Goal: Communication & Community: Answer question/provide support

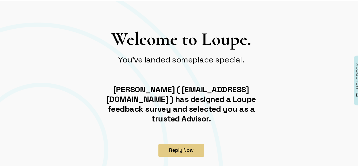
scroll to position [28, 0]
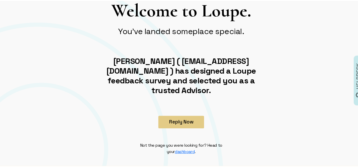
click at [178, 115] on button "Reply Now" at bounding box center [181, 121] width 46 height 13
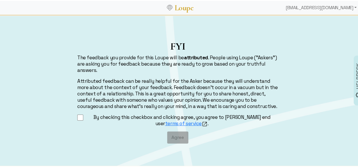
click at [77, 118] on input "By checking this checkbox and clicking agree, you agree to [PERSON_NAME] end us…" at bounding box center [80, 116] width 6 height 7
checkbox input "true"
click at [173, 138] on button "Agree" at bounding box center [177, 136] width 21 height 12
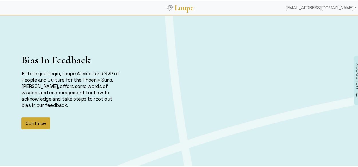
click at [35, 123] on button "Continue" at bounding box center [35, 122] width 29 height 12
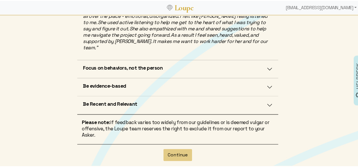
scroll to position [210, 0]
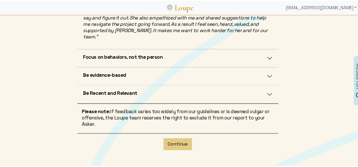
click at [269, 68] on button "Be evidence-based" at bounding box center [177, 75] width 201 height 18
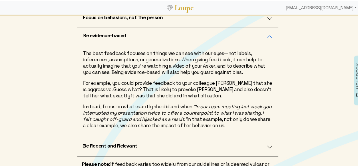
scroll to position [244, 0]
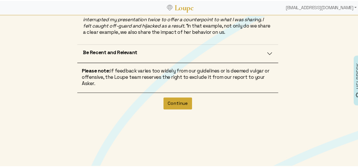
click at [183, 98] on button "Continue" at bounding box center [177, 102] width 29 height 12
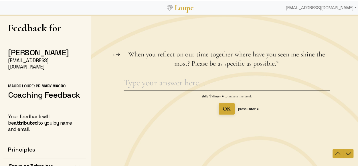
click at [139, 84] on textarea "When you reflect on our time together where have you seen me shine the most? Pl…" at bounding box center [226, 83] width 206 height 13
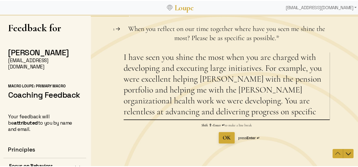
type textarea "I have seen you shine the most when you are charged with developing and executi…"
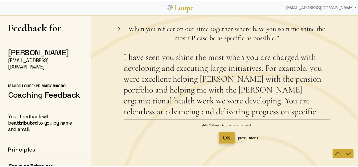
click at [222, 137] on span "OK" at bounding box center [226, 137] width 8 height 7
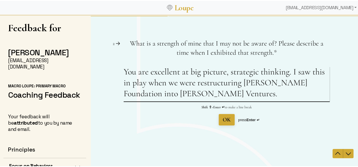
click at [292, 73] on textarea "You are excellent at big picture, strategic thinking. I saw this in play when w…" at bounding box center [226, 83] width 206 height 35
click at [256, 71] on textarea "You are excellent at big picture, strategic thinking. I saw this in play when w…" at bounding box center [226, 83] width 206 height 35
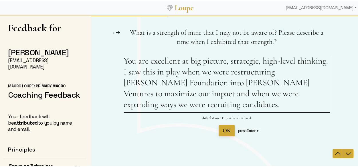
type textarea "You are excellent at big picture, strategic, high-level thinking. I saw this in…"
click at [227, 133] on span "OK" at bounding box center [226, 130] width 8 height 7
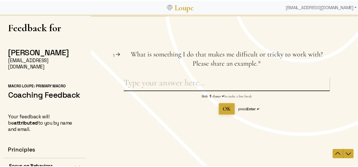
click at [171, 80] on textarea "What is something I do that makes me difficult or tricky to work with? Please s…" at bounding box center [226, 83] width 206 height 13
type textarea "T"
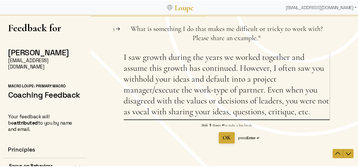
click at [152, 92] on textarea "I saw growth during the years we worked together and assume this growth has con…" at bounding box center [226, 86] width 206 height 68
drag, startPoint x: 211, startPoint y: 91, endPoint x: 207, endPoint y: 93, distance: 3.9
click at [207, 93] on textarea "I saw growth during the years we worked together and assume this growth has con…" at bounding box center [226, 86] width 206 height 68
type textarea "I saw growth during the years we worked together and assume this growth has con…"
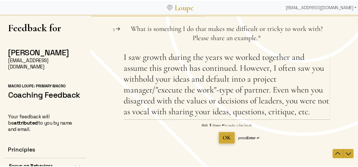
click at [222, 138] on span "OK" at bounding box center [226, 137] width 8 height 7
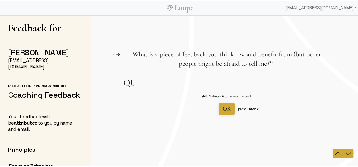
type textarea "Q"
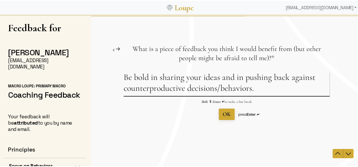
click at [201, 78] on textarea "Be bold in sharing your ideas and in pushing back against counterproductive dec…" at bounding box center [226, 84] width 206 height 24
click at [198, 80] on textarea "Be bold in sharing your ideas and in pushing back against counterproductive dec…" at bounding box center [226, 84] width 206 height 24
click at [292, 90] on textarea "Be bold in sharing your excellent ideas and in pushing back against counterprod…" at bounding box center [226, 84] width 206 height 24
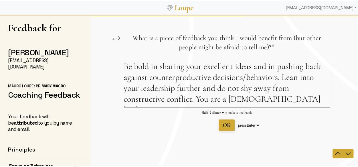
click at [195, 99] on textarea "Be bold in sharing your excellent ideas and in pushing back against counterprod…" at bounding box center [226, 84] width 206 height 46
drag, startPoint x: 304, startPoint y: 104, endPoint x: 251, endPoint y: 95, distance: 53.7
click at [251, 95] on textarea "Be bold in sharing your excellent ideas and in pushing back against counterprod…" at bounding box center [226, 84] width 206 height 46
click at [299, 100] on textarea "Be bold in sharing your excellent ideas and in pushing back against counterprod…" at bounding box center [226, 84] width 206 height 46
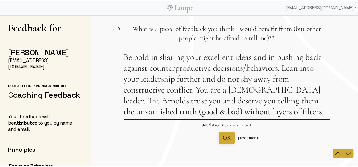
click at [288, 91] on textarea "Be bold in sharing your excellent ideas and in pushing back against counterprod…" at bounding box center [226, 86] width 206 height 68
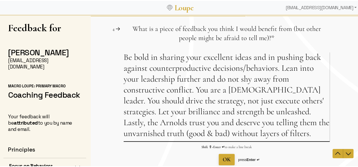
type textarea "Be bold in sharing your excellent ideas and in pushing back against counterprod…"
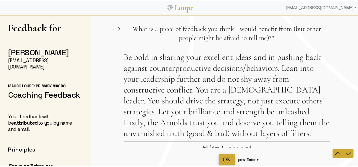
click at [223, 157] on span "OK" at bounding box center [226, 159] width 8 height 7
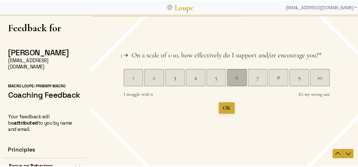
click at [234, 81] on div "6" at bounding box center [236, 78] width 19 height 8
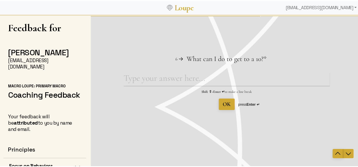
click at [334, 155] on icon "Navigate to previous question" at bounding box center [337, 153] width 7 height 7
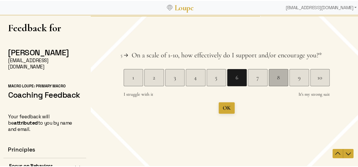
click at [280, 82] on div "8" at bounding box center [277, 77] width 19 height 17
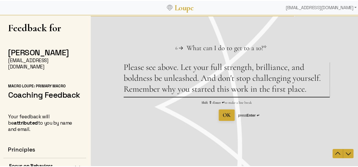
click at [217, 78] on textarea "Please see above. Let your full strength, brilliance, and boldness be unleashed…" at bounding box center [226, 79] width 206 height 35
drag, startPoint x: 309, startPoint y: 90, endPoint x: 250, endPoint y: 84, distance: 59.2
click at [250, 84] on textarea "Please see above. Let your full strength, brilliance, and boldness be unleashed…" at bounding box center [226, 79] width 206 height 35
click at [306, 89] on textarea "Please see above. Let your full strength, brilliance, and boldness be unleashed…" at bounding box center [226, 79] width 206 height 35
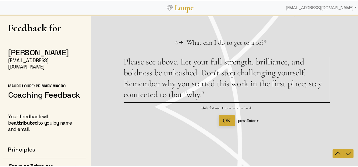
type textarea "Please see above. Let your full strength, brilliance, and boldness be unleashed…"
click at [222, 121] on span "OK" at bounding box center [226, 120] width 8 height 7
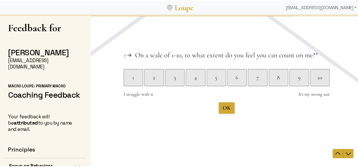
drag, startPoint x: 320, startPoint y: 79, endPoint x: 346, endPoint y: 65, distance: 29.5
click at [346, 65] on div "Question 7 7 On a scale of 1-10, to what extent do you feel you can count on me…" at bounding box center [226, 82] width 272 height 63
click at [310, 75] on div "10" at bounding box center [319, 78] width 19 height 8
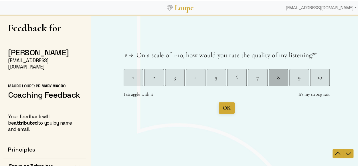
click at [279, 80] on div "8" at bounding box center [277, 78] width 19 height 8
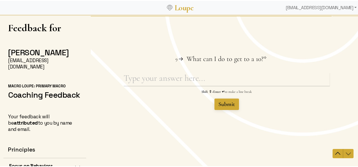
drag, startPoint x: 334, startPoint y: 152, endPoint x: 315, endPoint y: 155, distance: 20.0
click at [315, 155] on div "Question 9 9 What can I do to get to a 10? This question is required. * Shift ⇧…" at bounding box center [226, 91] width 272 height 152
click at [334, 153] on icon "Navigate to previous question" at bounding box center [337, 153] width 7 height 7
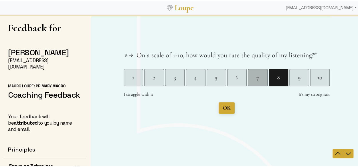
click at [251, 82] on div "7" at bounding box center [257, 77] width 19 height 17
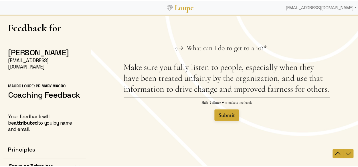
type textarea "Make sure you fully listen to people, especially when they have been treated un…"
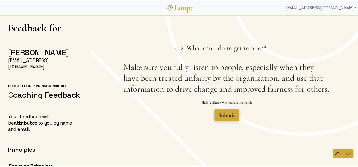
click at [226, 114] on span "Submit" at bounding box center [226, 115] width 17 height 7
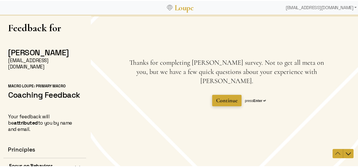
click at [224, 97] on span "Continue" at bounding box center [226, 100] width 21 height 7
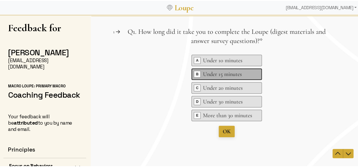
click at [213, 73] on div "Under 15 minutes" at bounding box center [227, 74] width 49 height 8
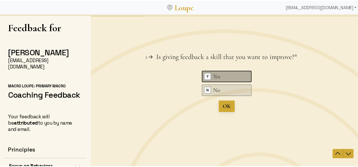
click at [213, 74] on div "Yes" at bounding box center [227, 76] width 29 height 8
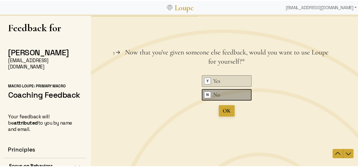
click at [215, 93] on div "No" at bounding box center [227, 95] width 29 height 8
click at [215, 94] on div "No" at bounding box center [227, 95] width 29 height 8
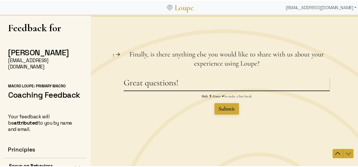
type textarea "Great questions!"
click at [220, 110] on span "Submit" at bounding box center [226, 108] width 17 height 7
